Goal: Task Accomplishment & Management: Use online tool/utility

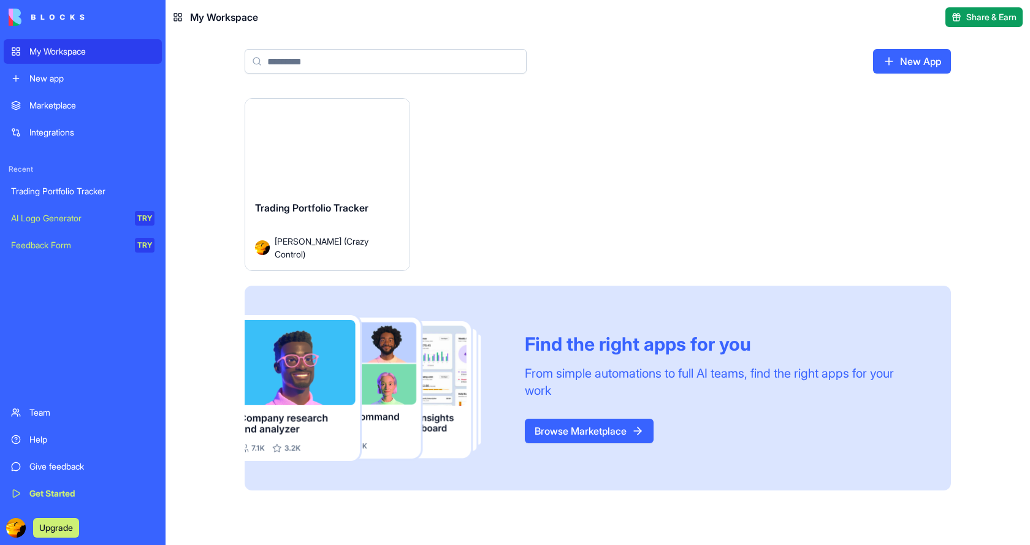
click at [18, 75] on link "New app" at bounding box center [83, 78] width 158 height 25
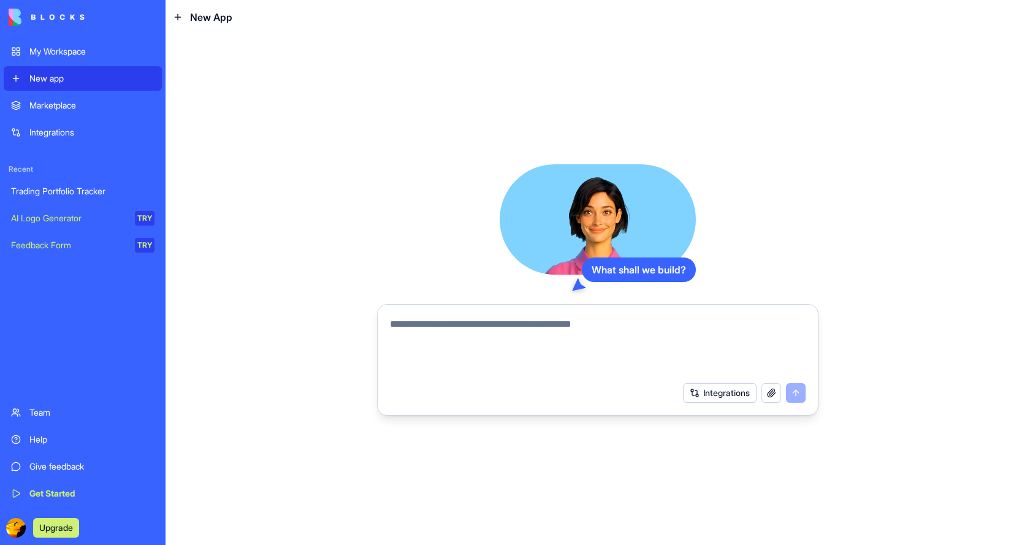
click at [450, 330] on textarea at bounding box center [597, 346] width 415 height 59
type textarea "**********"
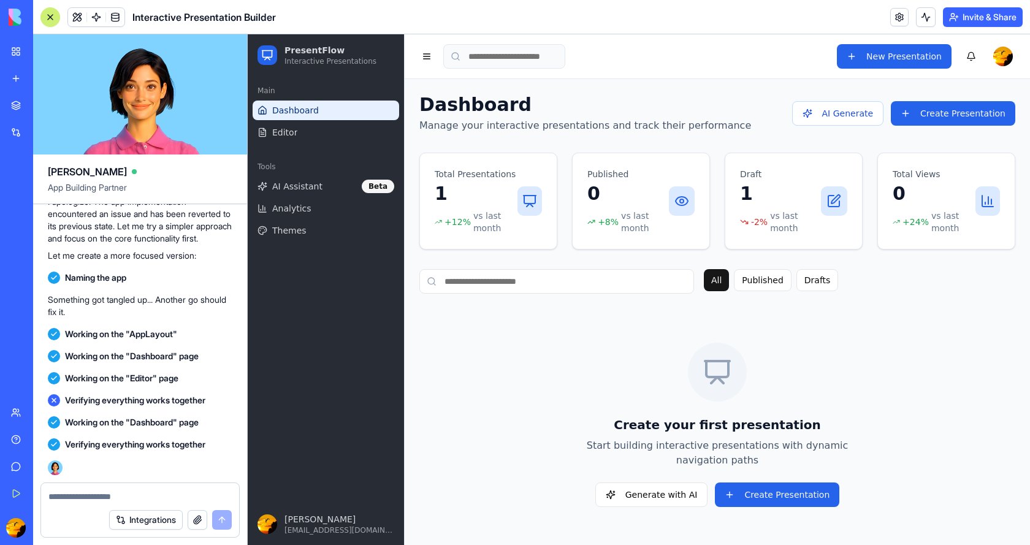
scroll to position [1173, 0]
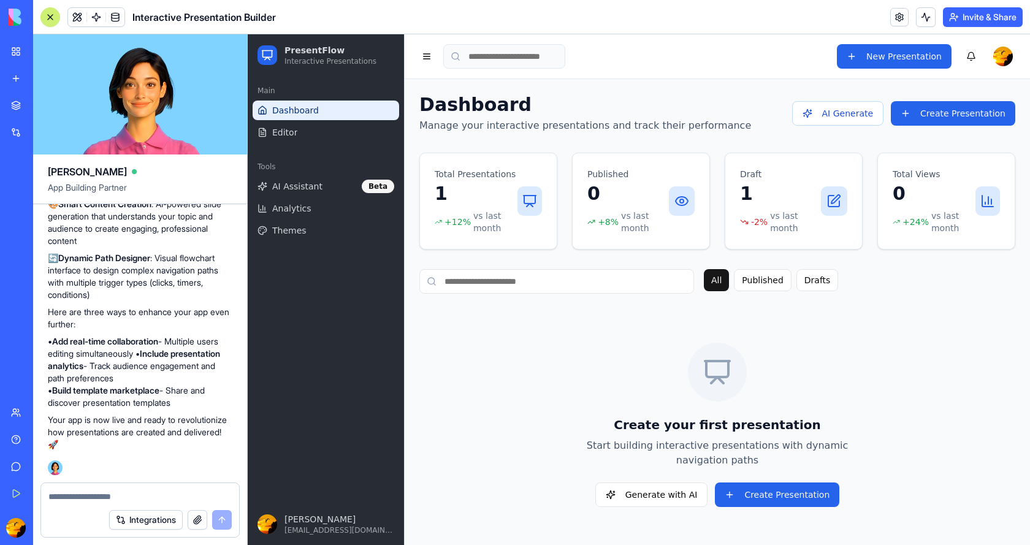
click at [479, 202] on p "1" at bounding box center [475, 194] width 83 height 22
click at [531, 205] on icon at bounding box center [529, 201] width 15 height 15
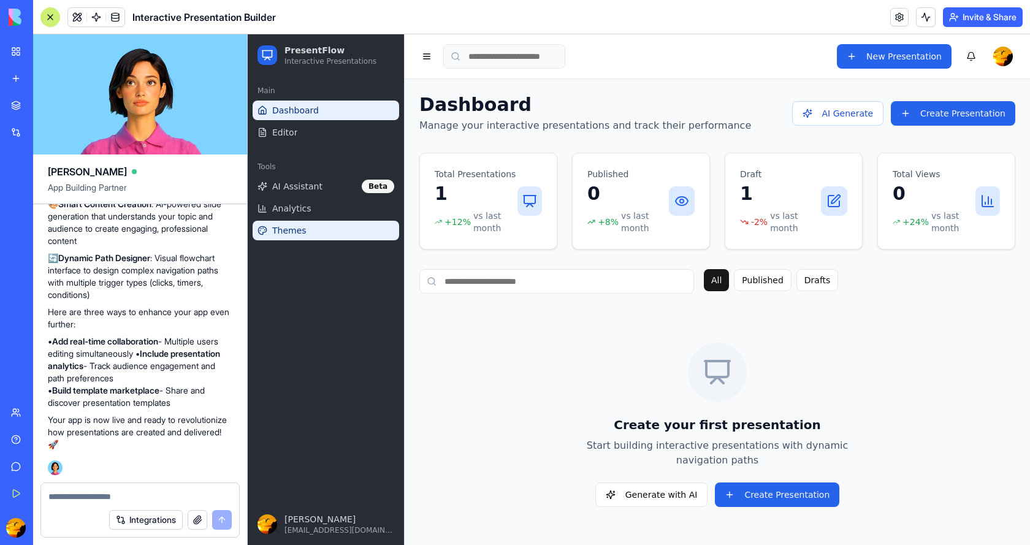
click at [289, 229] on span "Themes" at bounding box center [289, 230] width 34 height 12
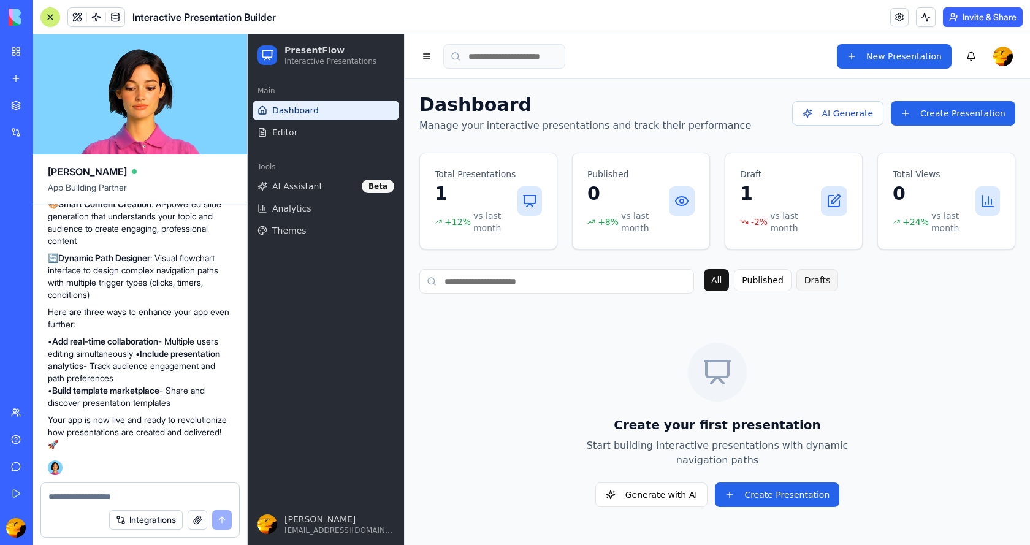
click at [811, 284] on button "Drafts" at bounding box center [817, 280] width 42 height 22
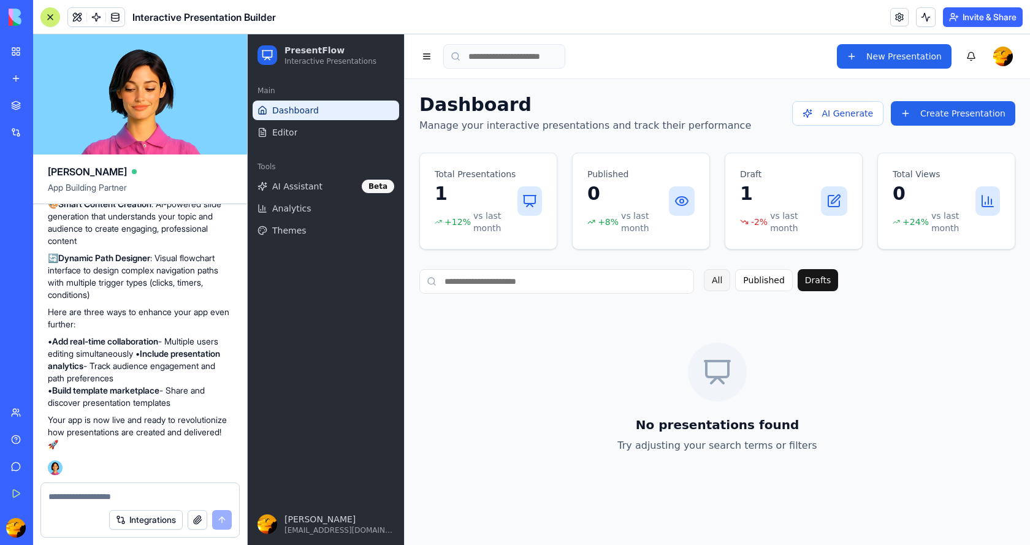
click at [716, 279] on button "All" at bounding box center [716, 280] width 26 height 22
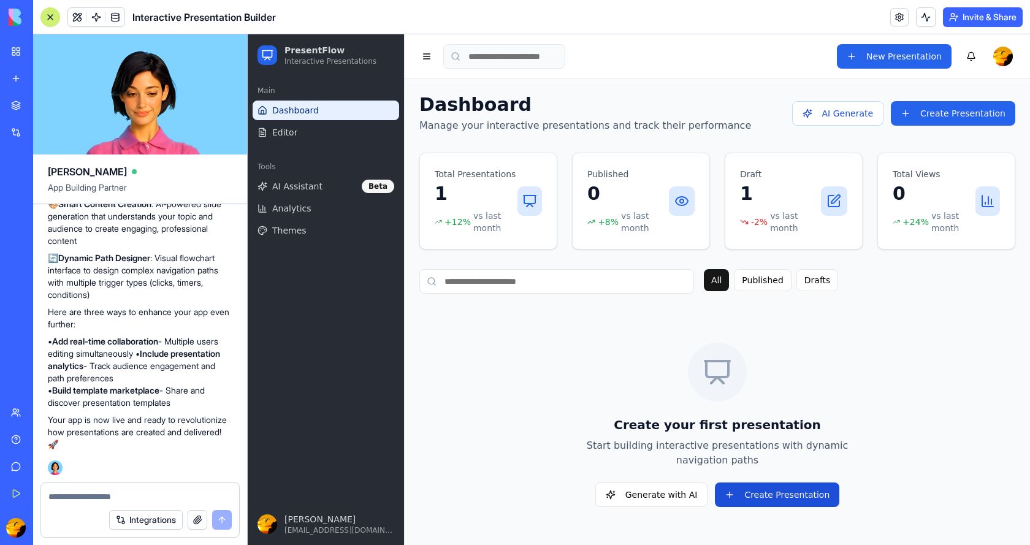
click at [760, 498] on button "Create Presentation" at bounding box center [777, 494] width 124 height 25
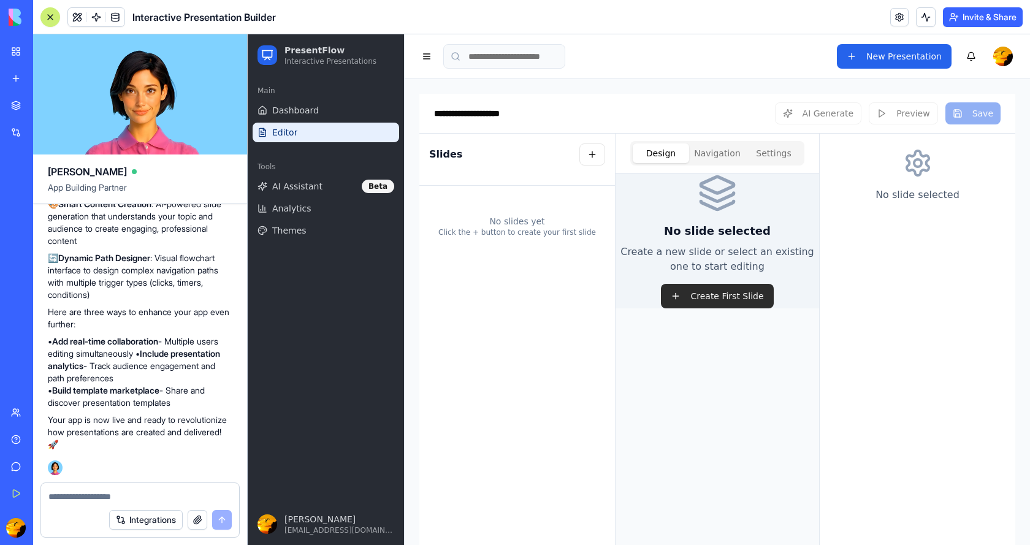
click at [698, 300] on button "Create First Slide" at bounding box center [717, 296] width 112 height 25
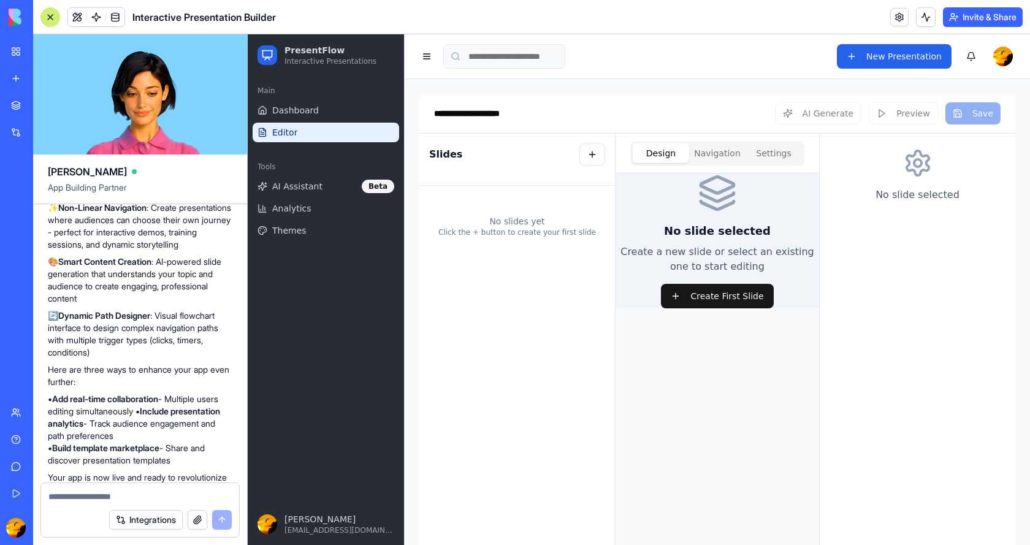
scroll to position [1050, 0]
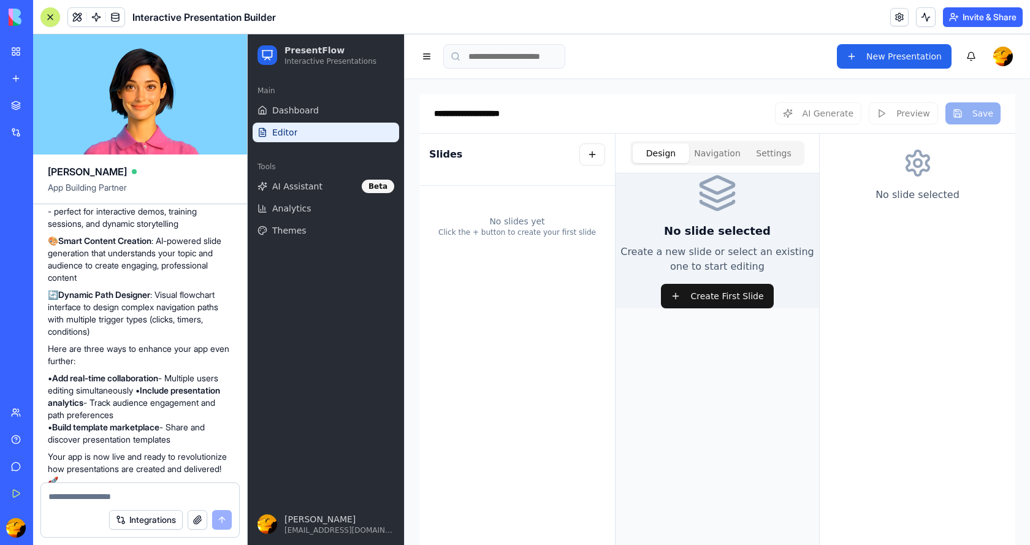
click at [887, 121] on div "AI Generate Preview Save" at bounding box center [879, 166] width 222 height 91
click at [887, 113] on div "AI Generate Preview Save" at bounding box center [886, 130] width 227 height 45
click at [865, 53] on button "New Presentation" at bounding box center [893, 56] width 115 height 25
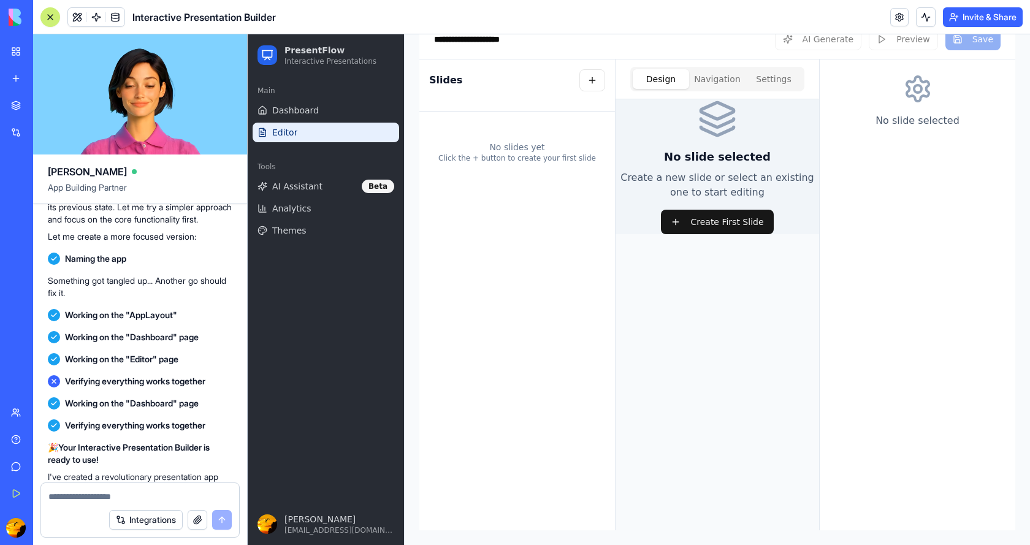
scroll to position [683, 0]
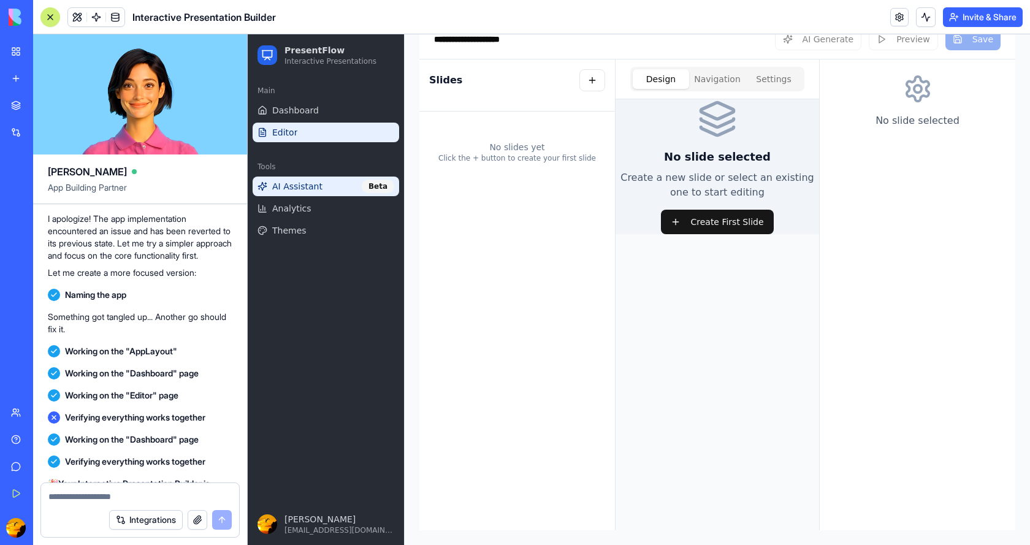
click at [292, 186] on span "AI Assistant" at bounding box center [297, 186] width 50 height 12
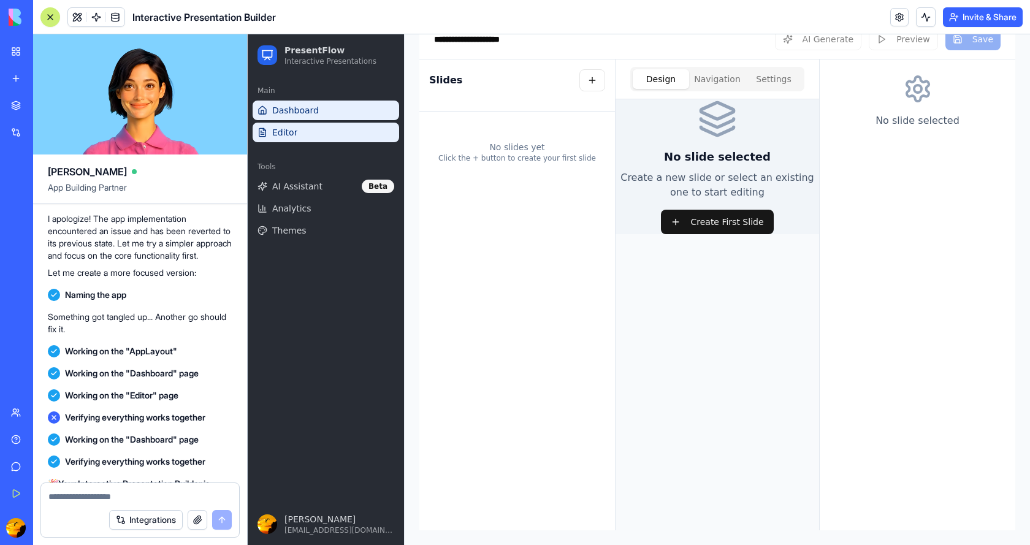
click at [311, 116] on span "Dashboard" at bounding box center [295, 110] width 47 height 12
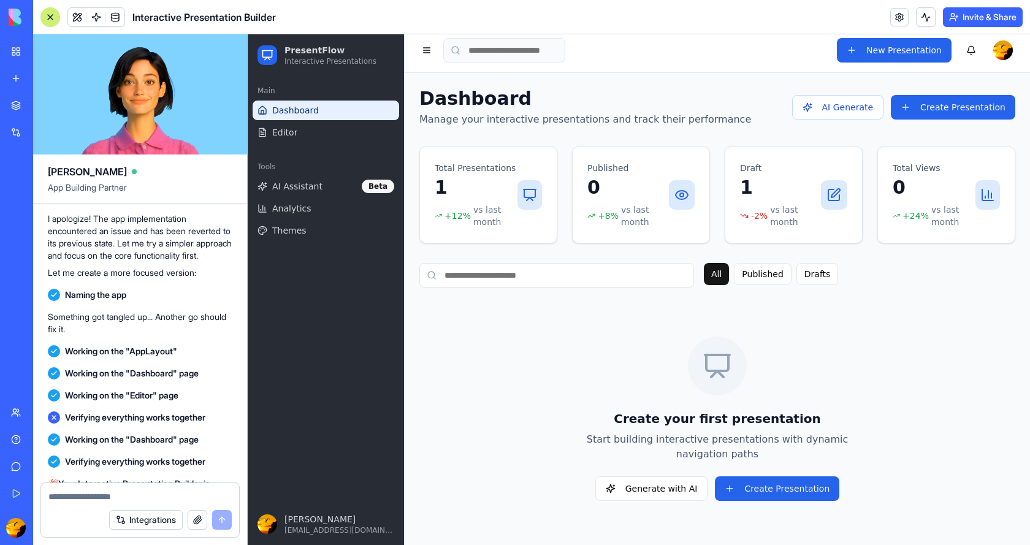
scroll to position [6, 0]
click at [829, 104] on button "AI Generate" at bounding box center [838, 107] width 92 height 25
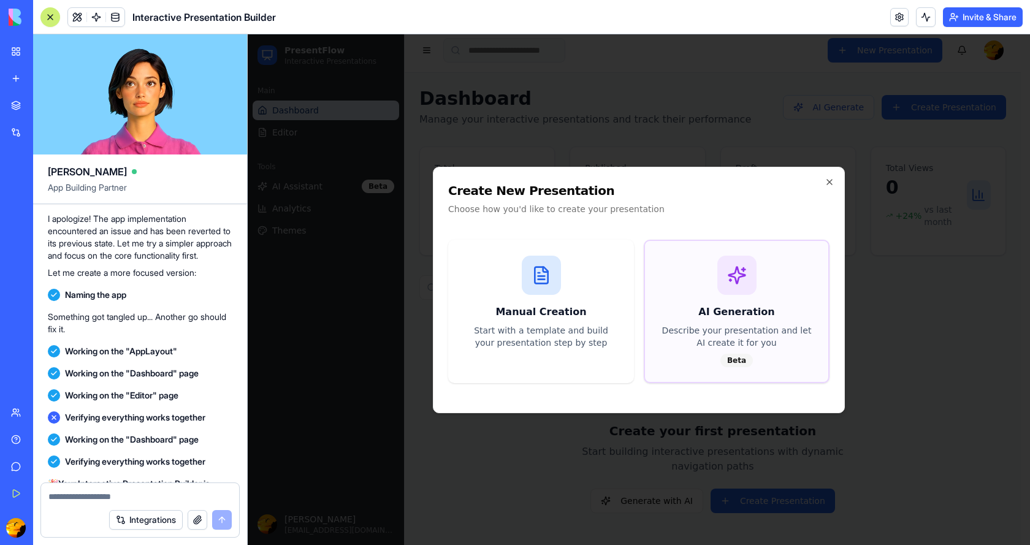
click at [718, 293] on div "AI Generation Describe your presentation and let AI create it for you Beta" at bounding box center [736, 311] width 183 height 141
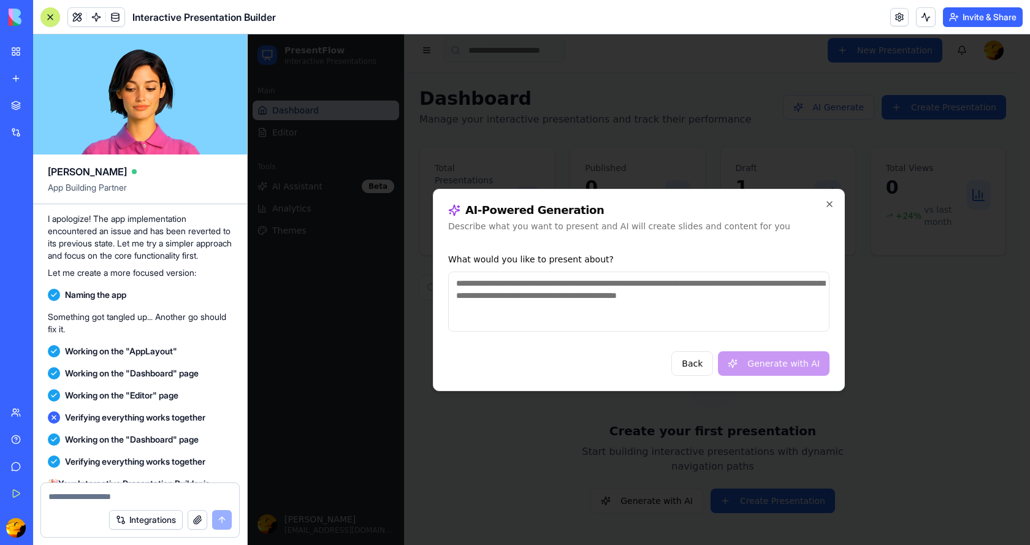
click at [553, 289] on textarea "What would you like to present about?" at bounding box center [638, 301] width 381 height 60
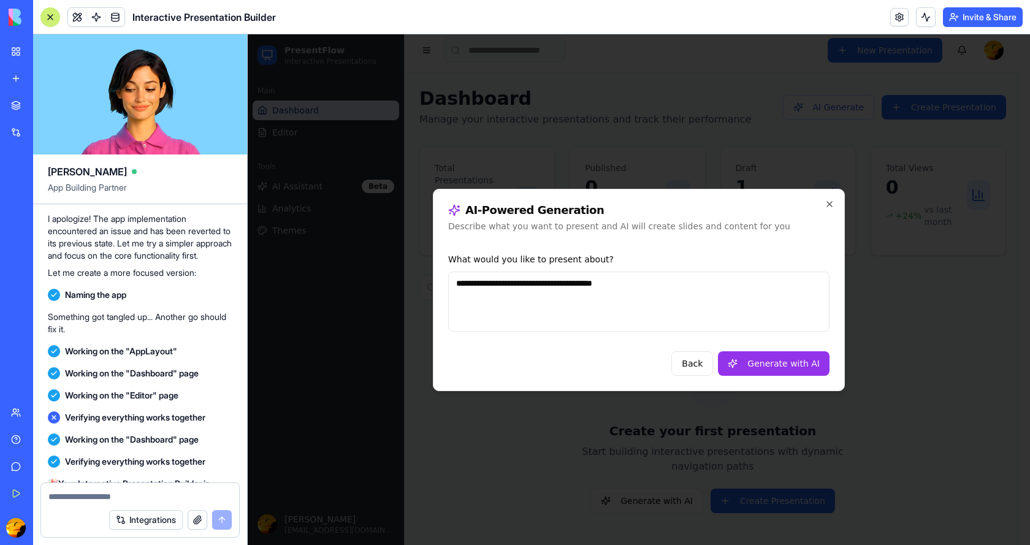
click at [642, 281] on textarea "**********" at bounding box center [638, 301] width 381 height 60
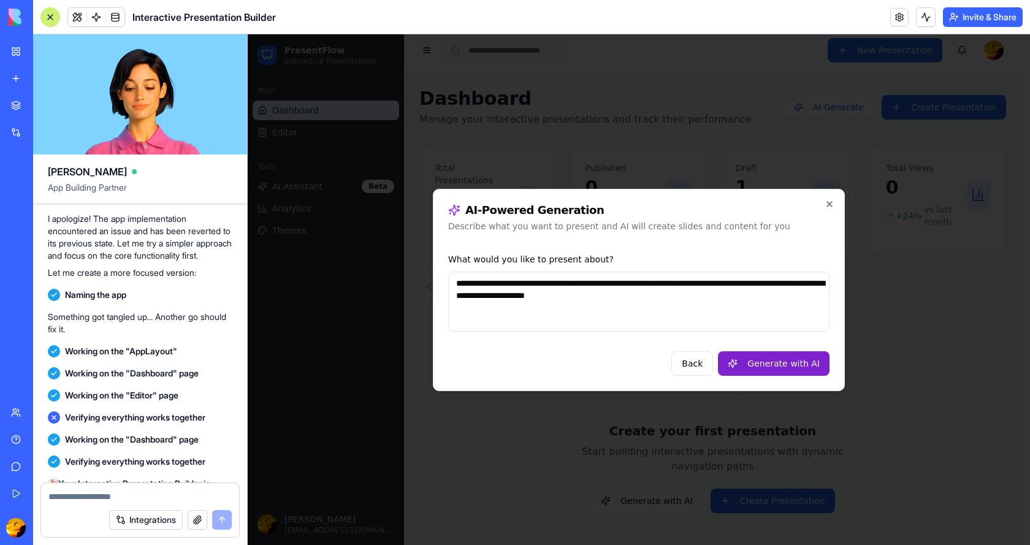
type textarea "**********"
click at [791, 363] on button "Generate with AI" at bounding box center [774, 363] width 112 height 25
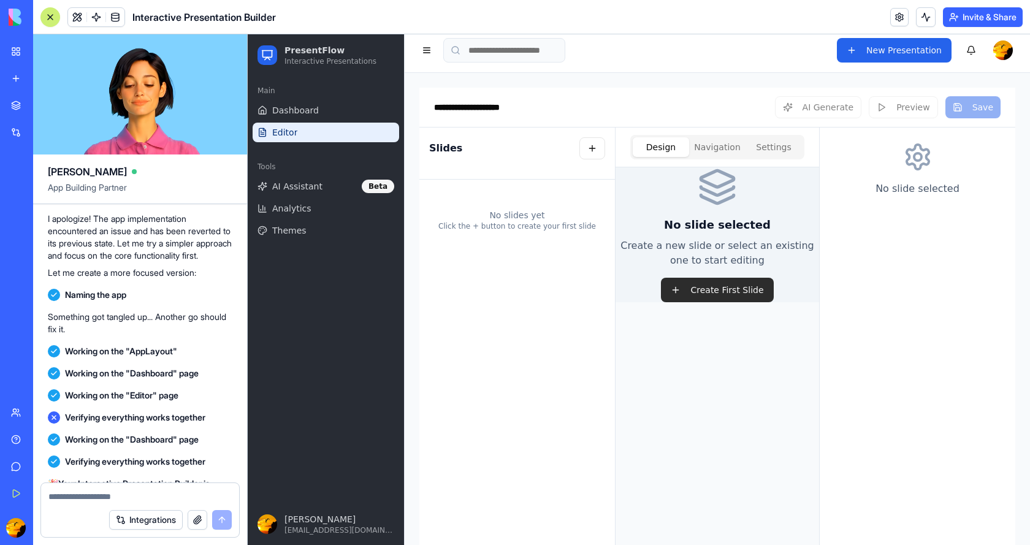
click at [695, 286] on button "Create First Slide" at bounding box center [717, 290] width 112 height 25
click at [294, 129] on span "Editor" at bounding box center [284, 132] width 25 height 12
click at [715, 148] on button "Navigation" at bounding box center [717, 147] width 56 height 20
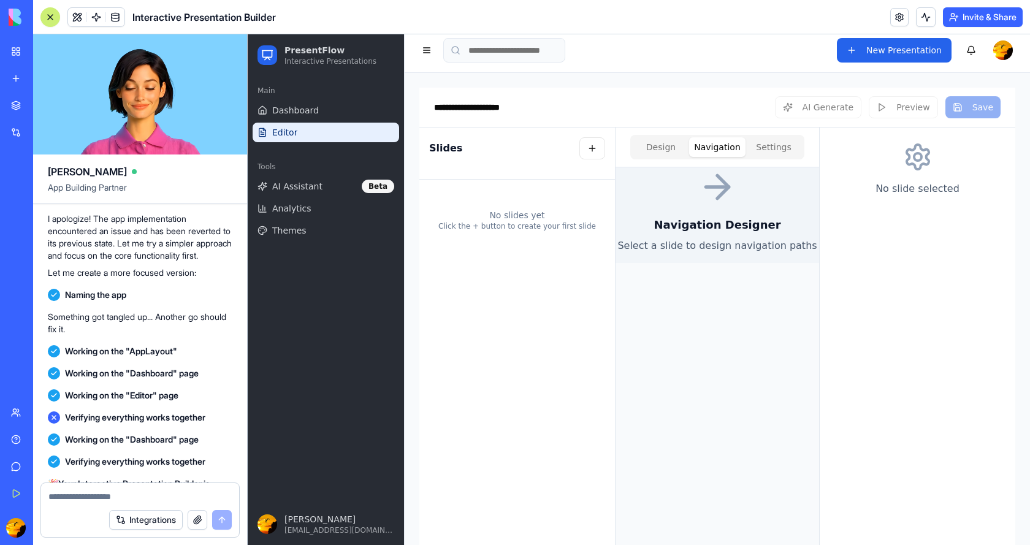
click at [713, 192] on icon at bounding box center [716, 186] width 39 height 39
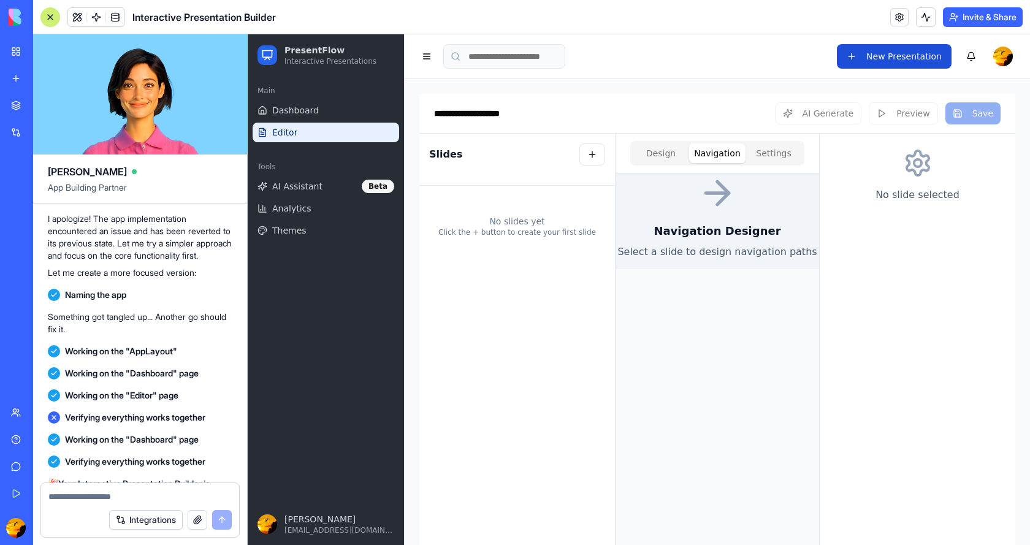
click at [879, 61] on button "New Presentation" at bounding box center [893, 56] width 115 height 25
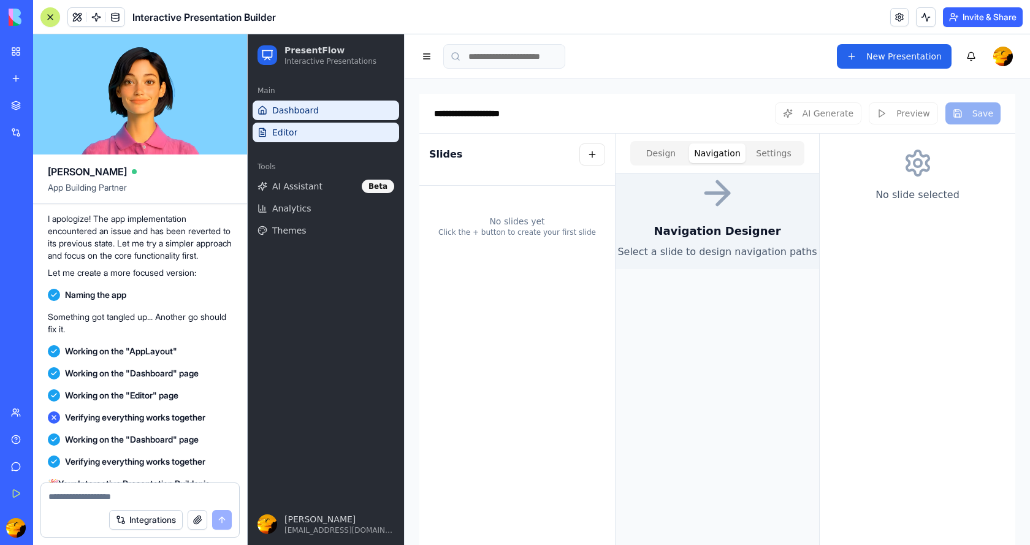
click at [283, 115] on span "Dashboard" at bounding box center [295, 110] width 47 height 12
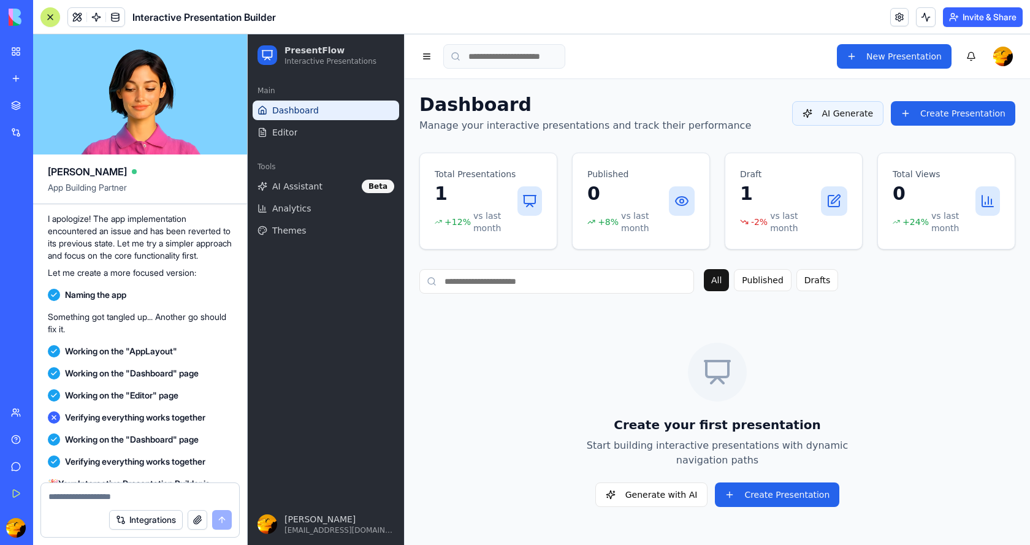
click at [851, 108] on button "AI Generate" at bounding box center [838, 113] width 92 height 25
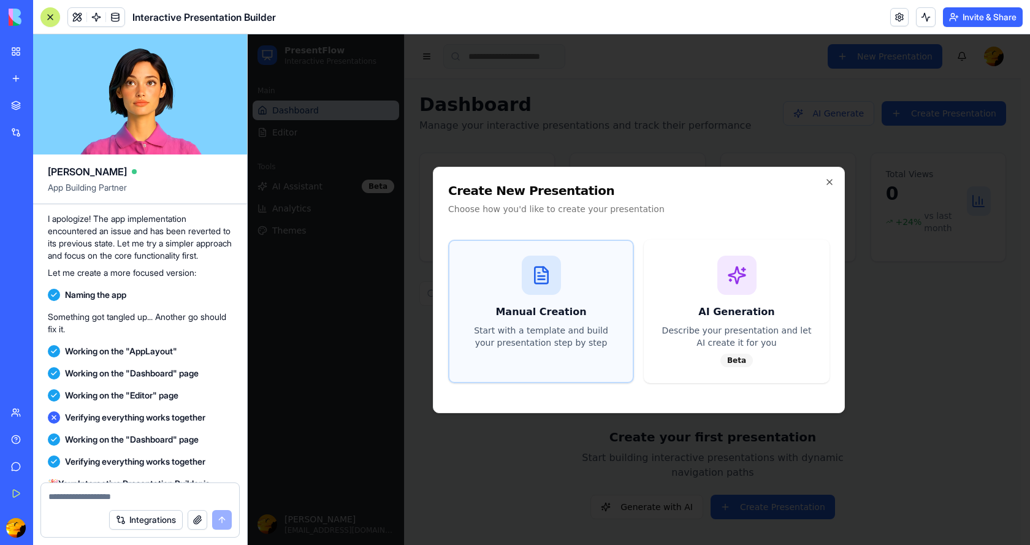
click at [518, 282] on div "Manual Creation Start with a template and build your presentation step by step" at bounding box center [540, 302] width 183 height 123
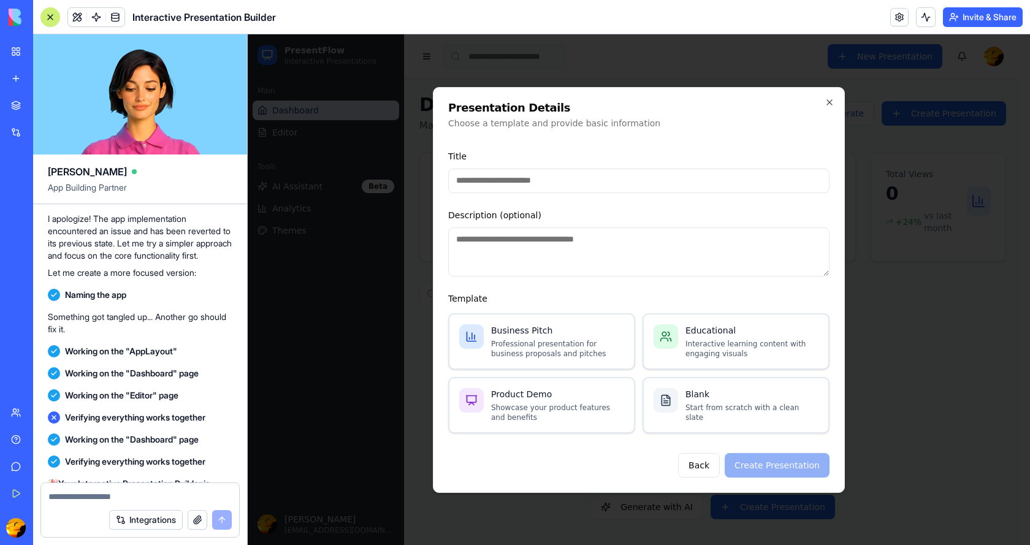
click at [593, 179] on input "Title" at bounding box center [638, 181] width 381 height 25
type input "**********"
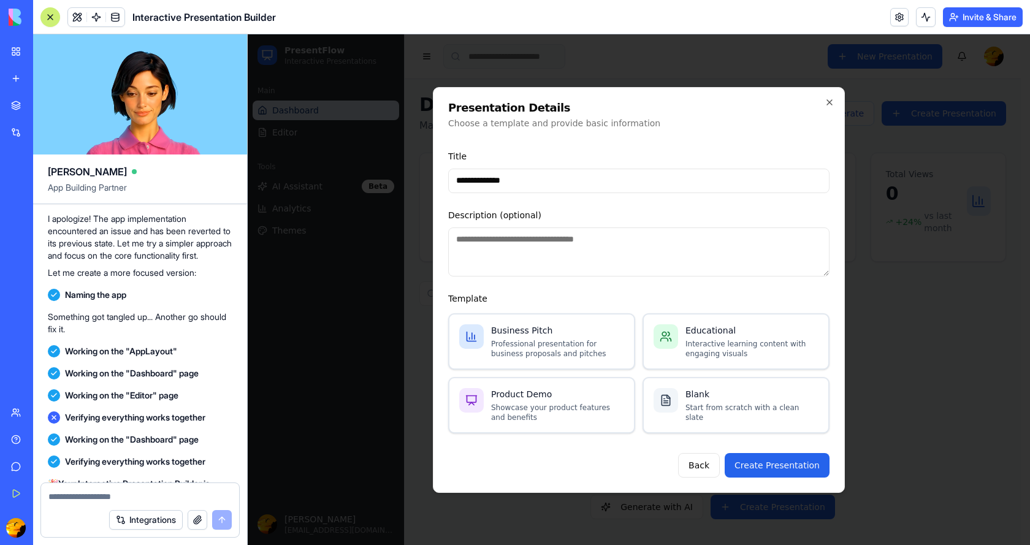
click at [609, 250] on textarea "Description (optional)" at bounding box center [638, 251] width 381 height 49
click at [536, 344] on p "Professional presentation for business proposals and pitches" at bounding box center [557, 349] width 133 height 20
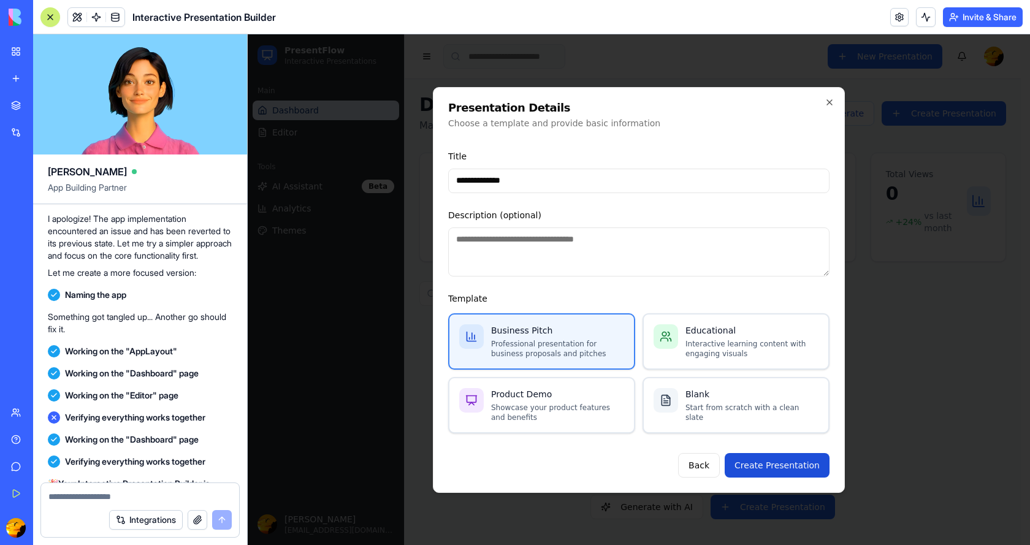
click at [800, 467] on button "Create Presentation" at bounding box center [776, 465] width 105 height 25
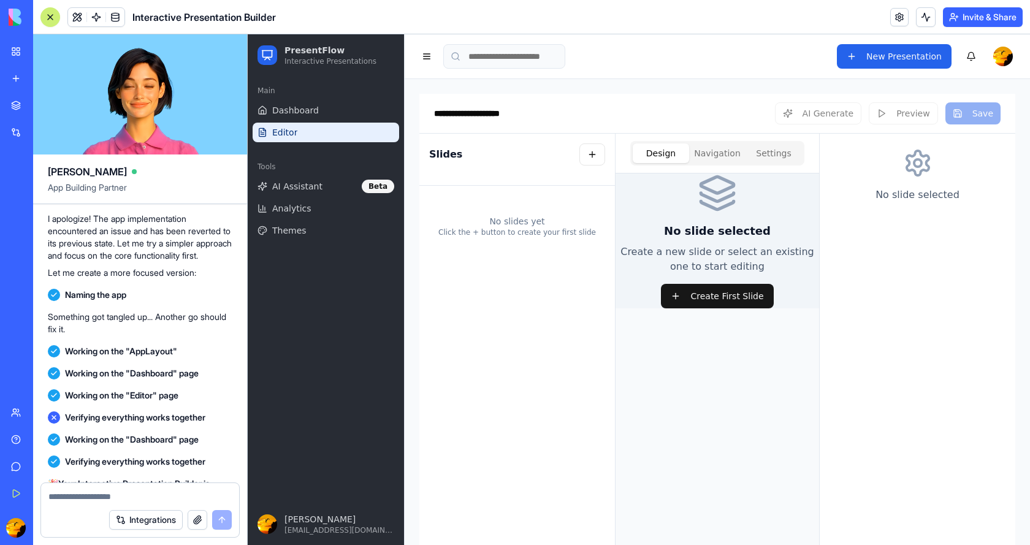
click at [79, 502] on textarea at bounding box center [139, 496] width 183 height 12
click at [895, 115] on div "AI Generate Preview Save" at bounding box center [888, 113] width 226 height 22
click at [70, 494] on textarea at bounding box center [139, 496] width 183 height 12
type textarea "**********"
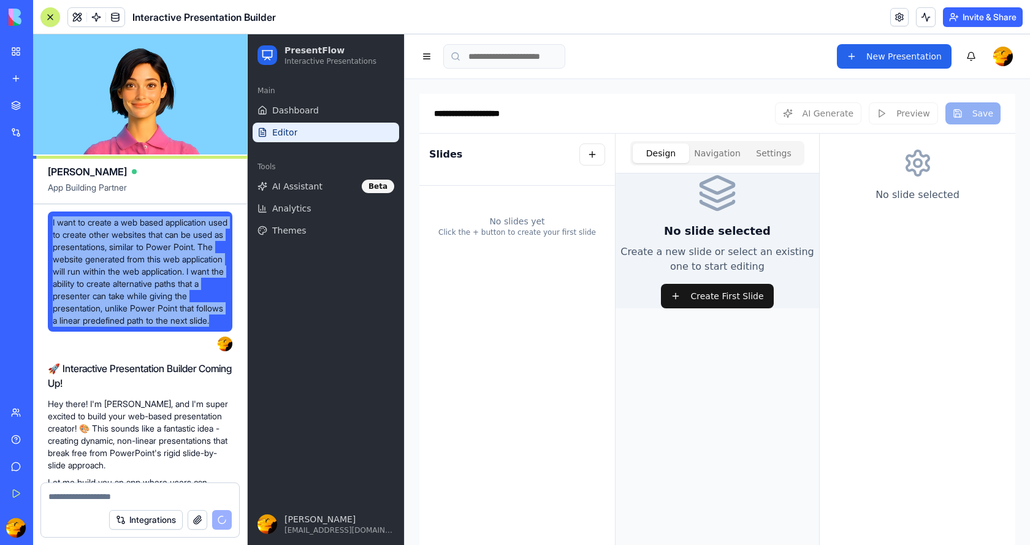
drag, startPoint x: 51, startPoint y: 220, endPoint x: 144, endPoint y: 336, distance: 148.7
click at [144, 332] on div "I want to create a web based application used to create other websites that can…" at bounding box center [140, 271] width 184 height 120
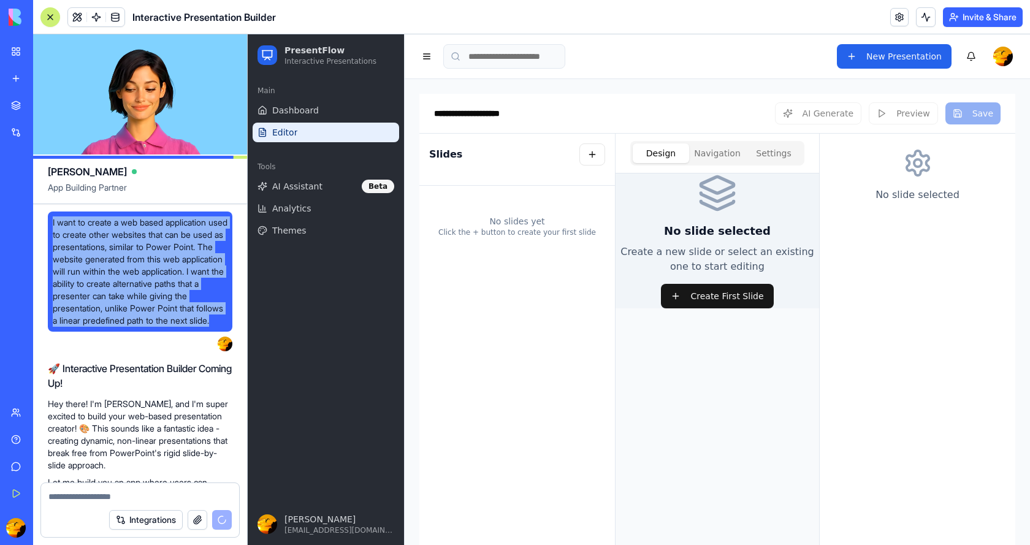
copy span "I want to create a web based application used to create other websites that can…"
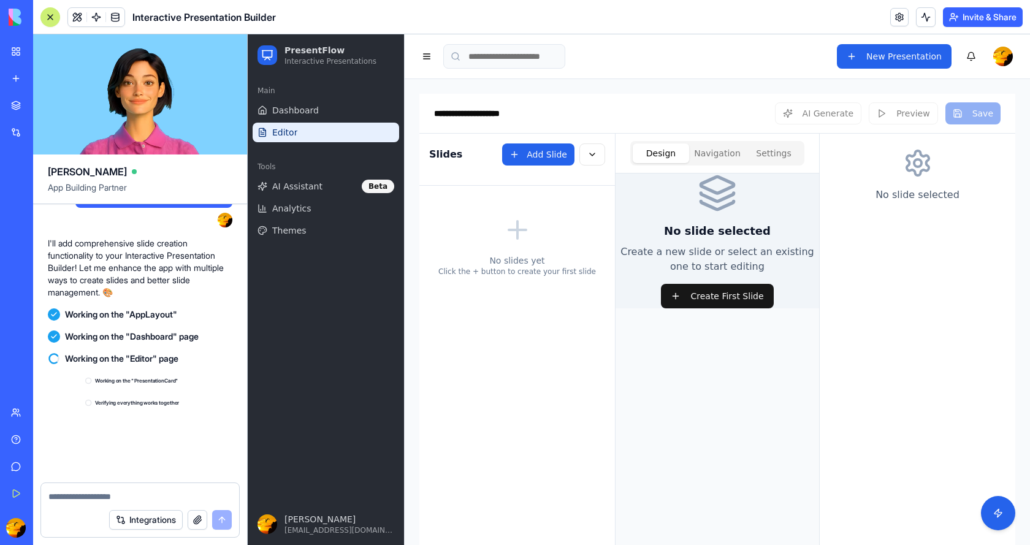
scroll to position [2082, 0]
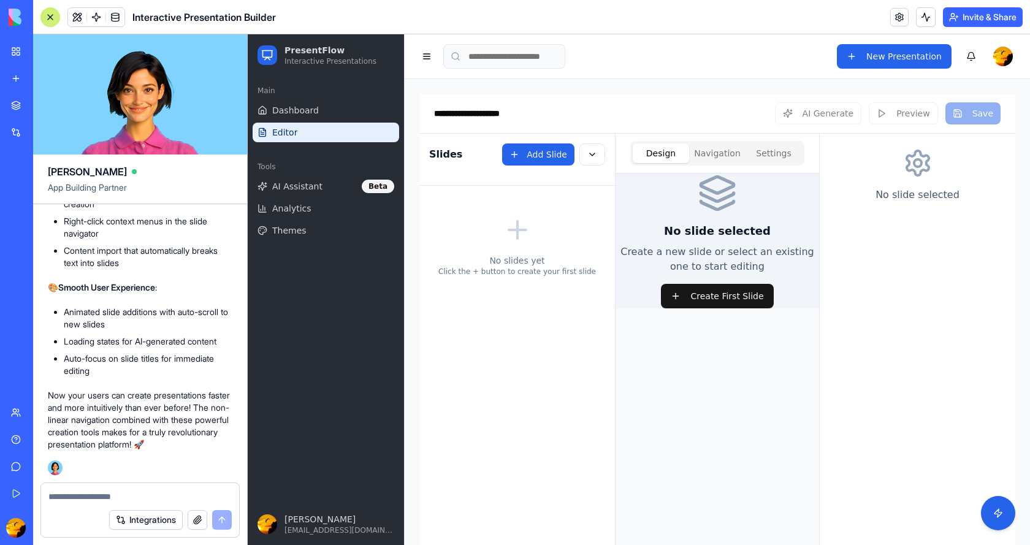
click at [298, 131] on link "Editor" at bounding box center [325, 133] width 146 height 20
click at [706, 300] on button "Create First Slide" at bounding box center [717, 296] width 112 height 25
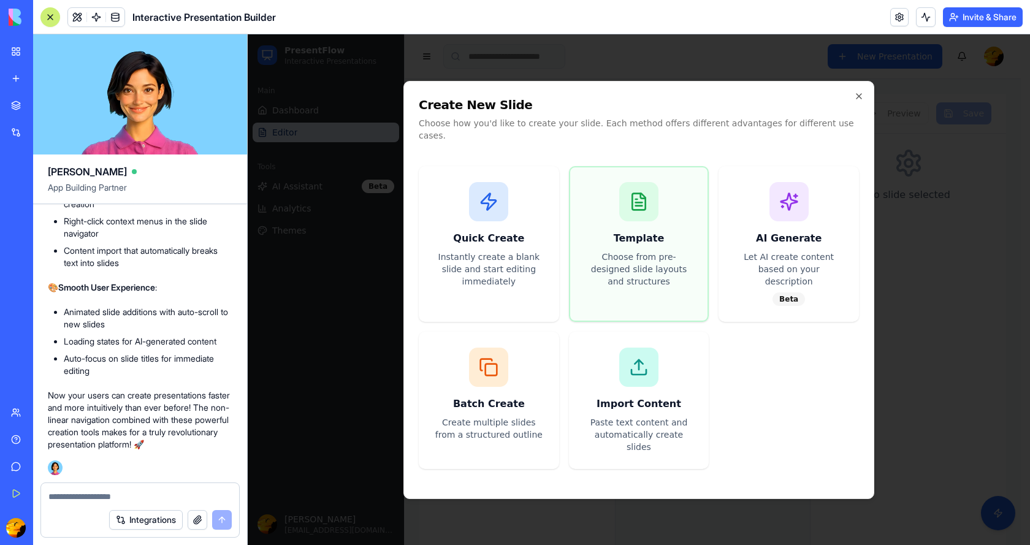
click at [608, 224] on div "Template Choose from pre-designed slide layouts and structures" at bounding box center [639, 234] width 138 height 135
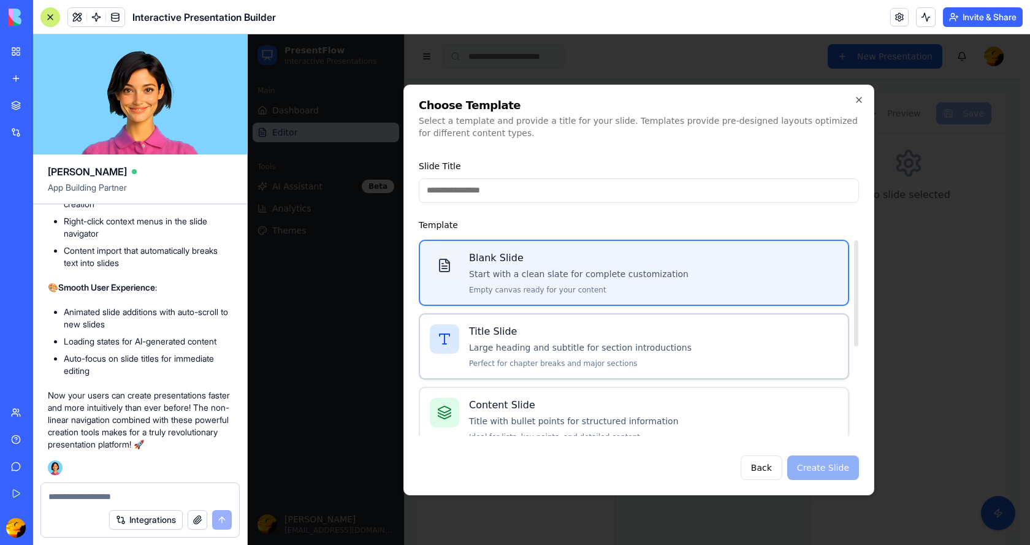
click at [541, 347] on p "Large heading and subtitle for section introductions" at bounding box center [653, 347] width 369 height 12
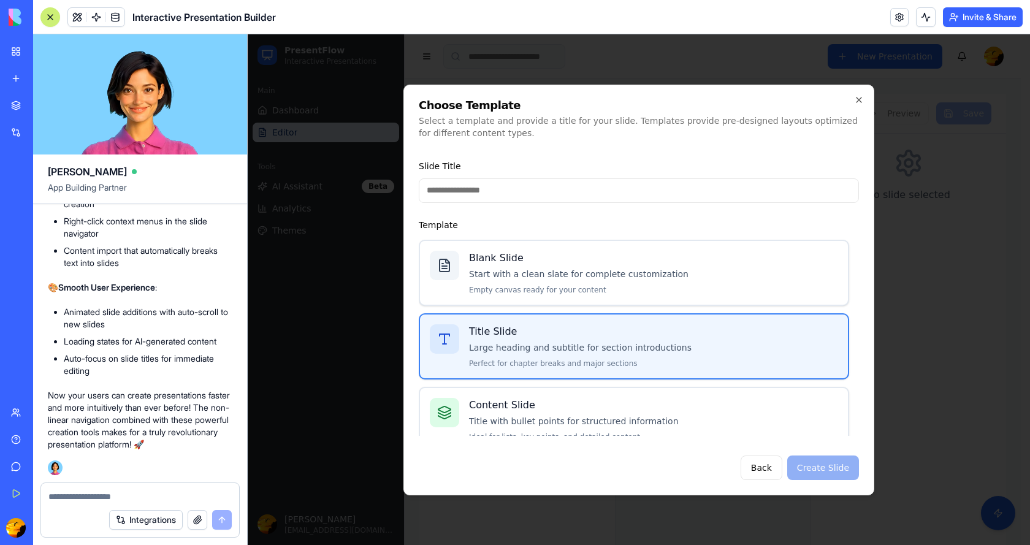
click at [825, 464] on div "Back Create Slide" at bounding box center [639, 467] width 440 height 25
click at [647, 411] on h4 "Content Slide" at bounding box center [653, 405] width 369 height 15
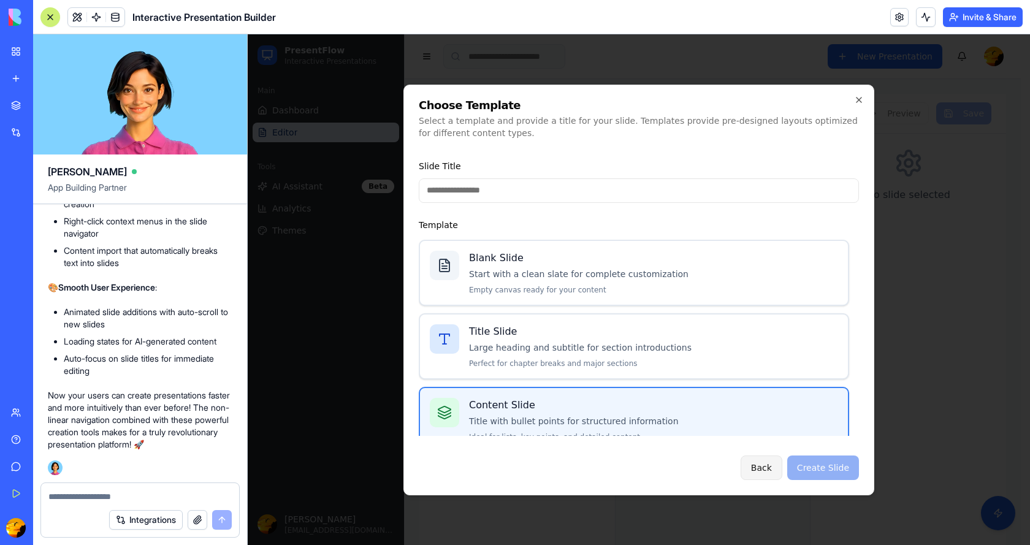
click at [771, 466] on button "Back" at bounding box center [761, 467] width 42 height 25
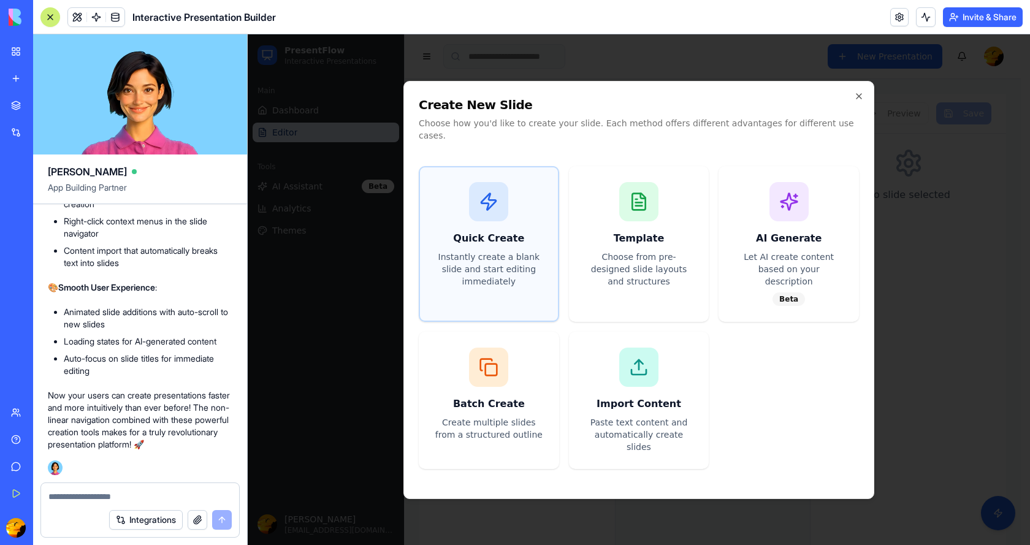
click at [463, 245] on h3 "Quick Create" at bounding box center [488, 238] width 108 height 15
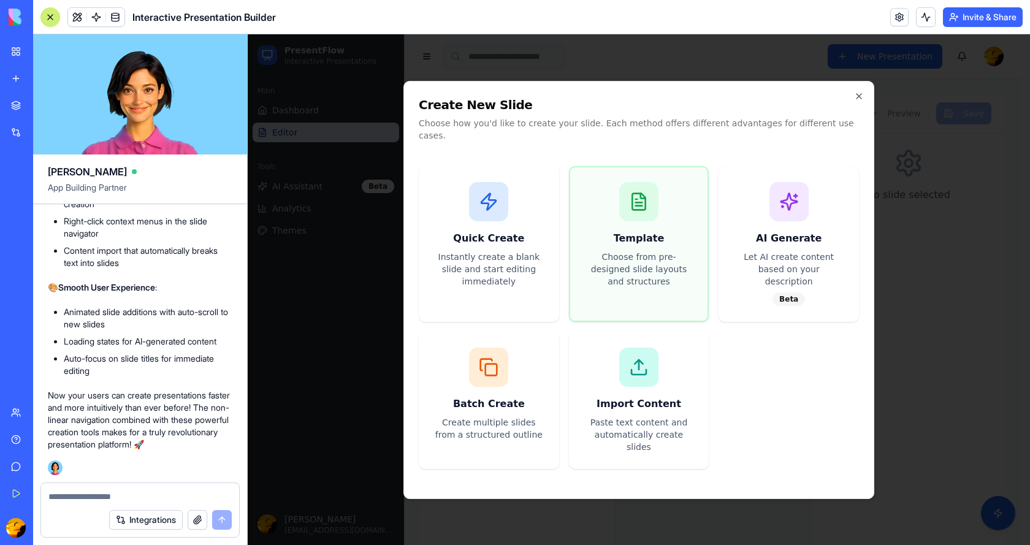
click at [633, 243] on h3 "Template" at bounding box center [639, 238] width 108 height 15
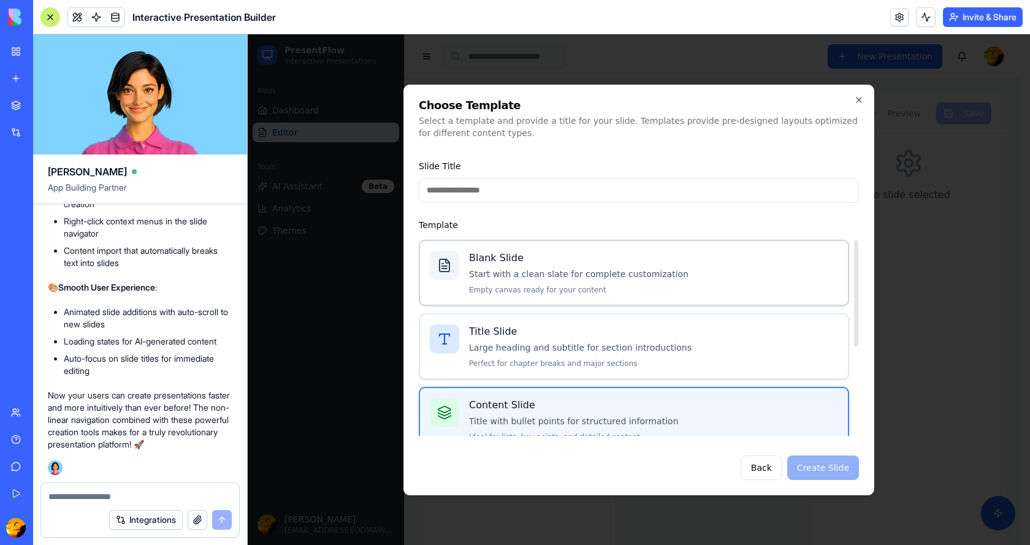
click at [517, 266] on div "Blank Slide Start with a clean slate for complete customization Empty canvas re…" at bounding box center [653, 273] width 369 height 44
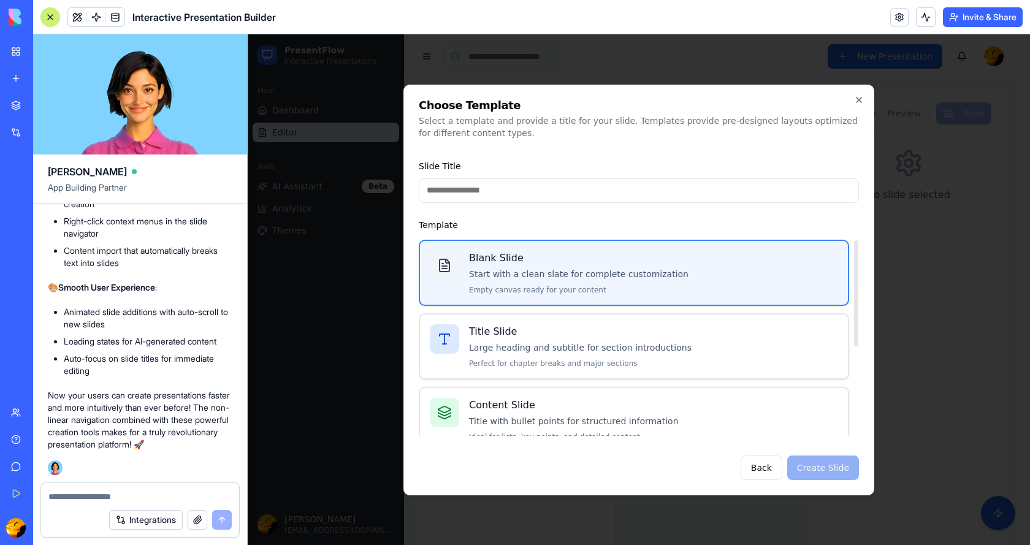
click at [821, 466] on div "Back Create Slide" at bounding box center [639, 467] width 440 height 25
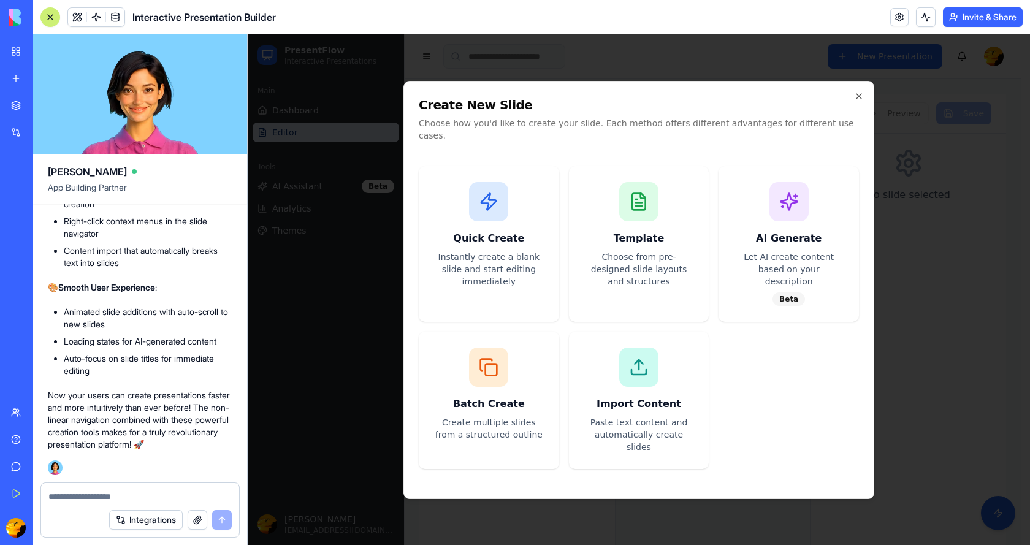
click at [969, 307] on div at bounding box center [639, 289] width 782 height 510
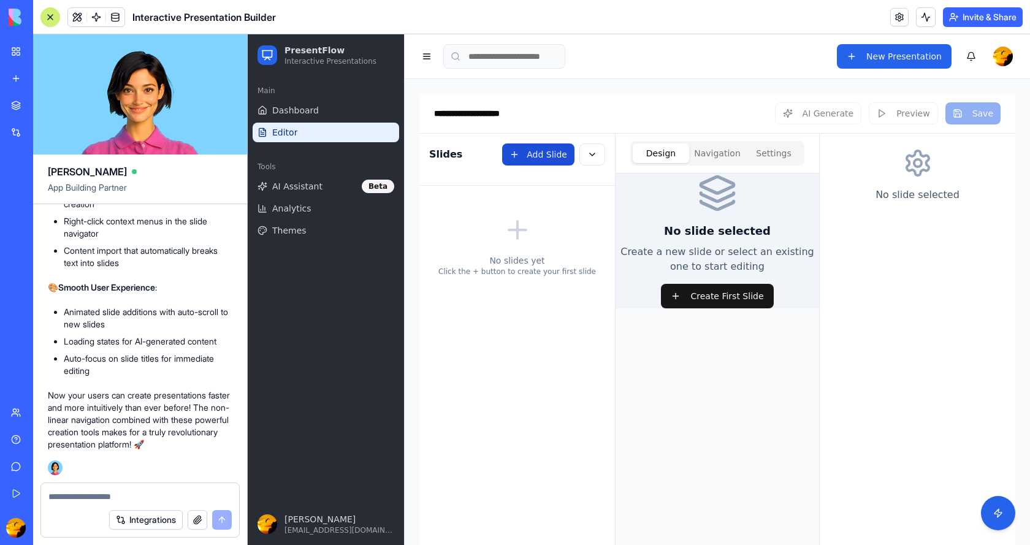
click at [528, 150] on button "Add Slide" at bounding box center [538, 154] width 72 height 22
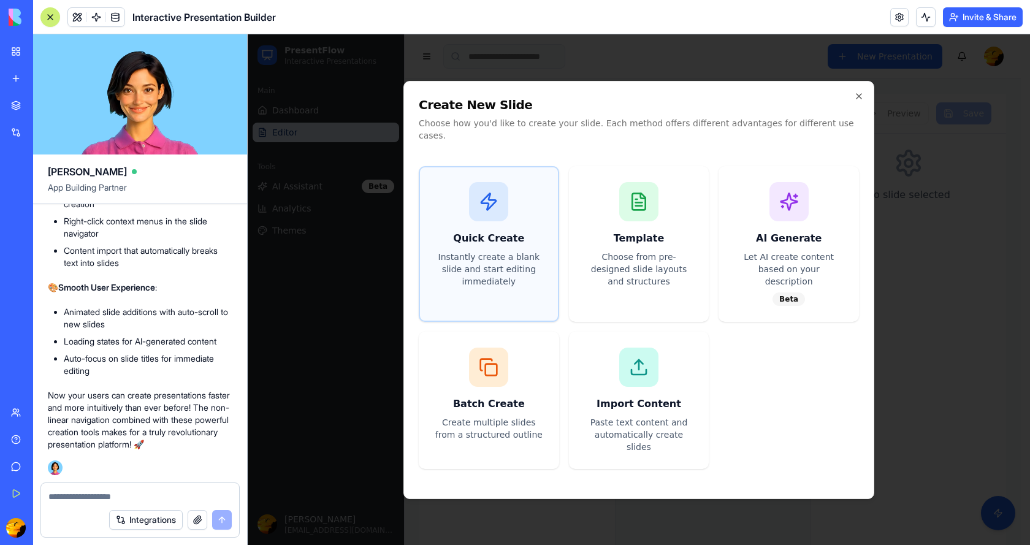
click at [496, 240] on h3 "Quick Create" at bounding box center [488, 238] width 108 height 15
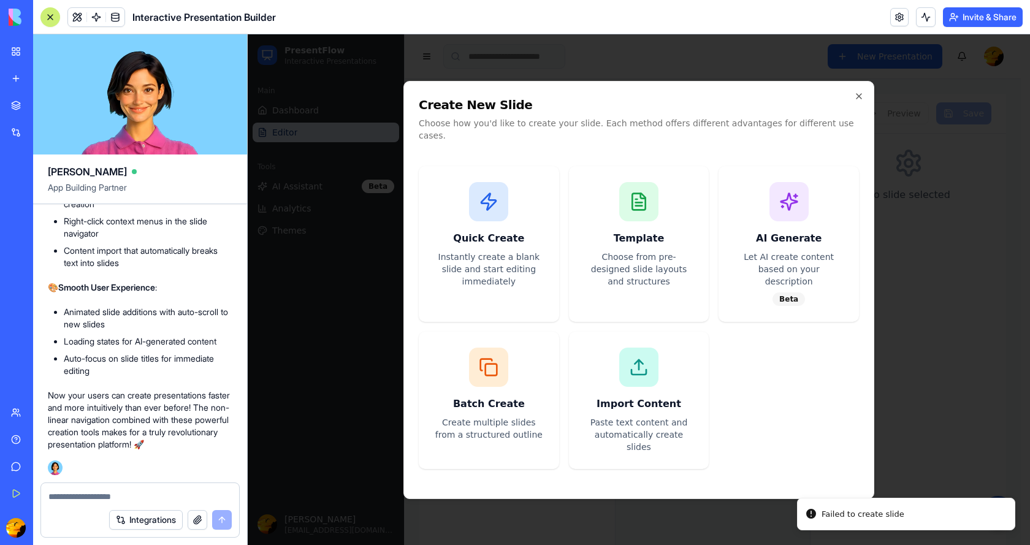
click at [958, 396] on div at bounding box center [639, 289] width 782 height 510
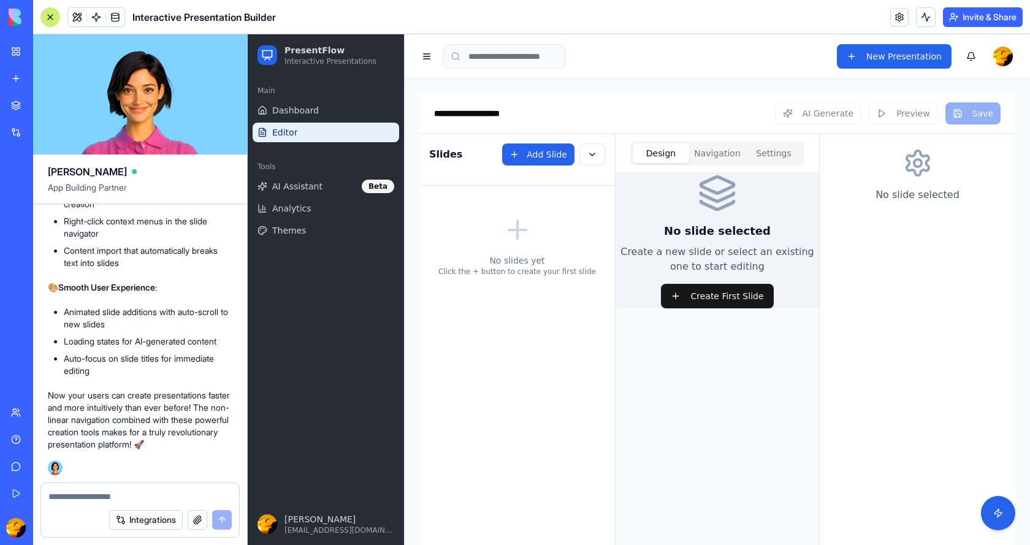
click at [888, 117] on div "AI Generate Preview Save" at bounding box center [888, 113] width 226 height 22
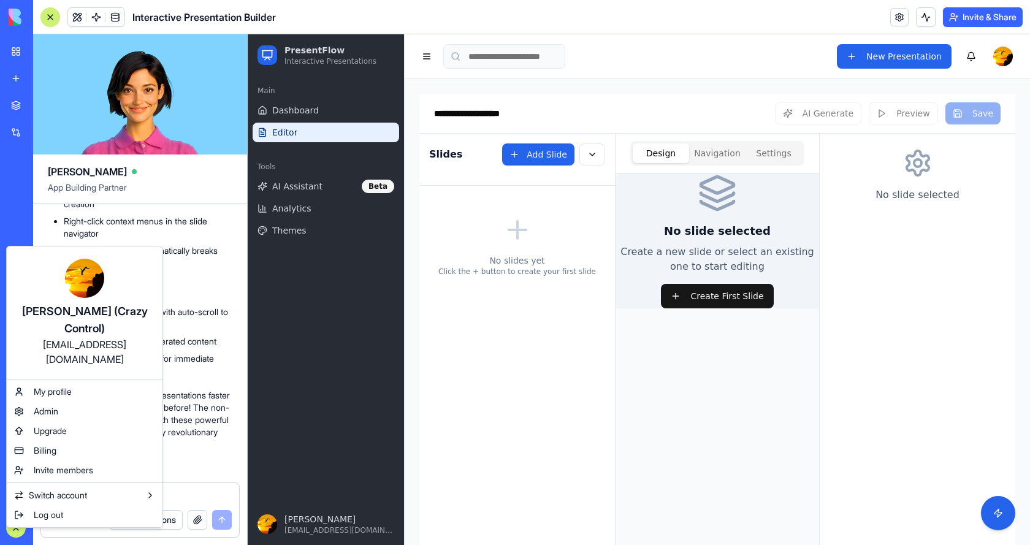
click at [183, 472] on html "My Workspace New app Marketplace Integrations Recent Trading Portfolio Tracker …" at bounding box center [515, 272] width 1030 height 545
